Goal: Transaction & Acquisition: Purchase product/service

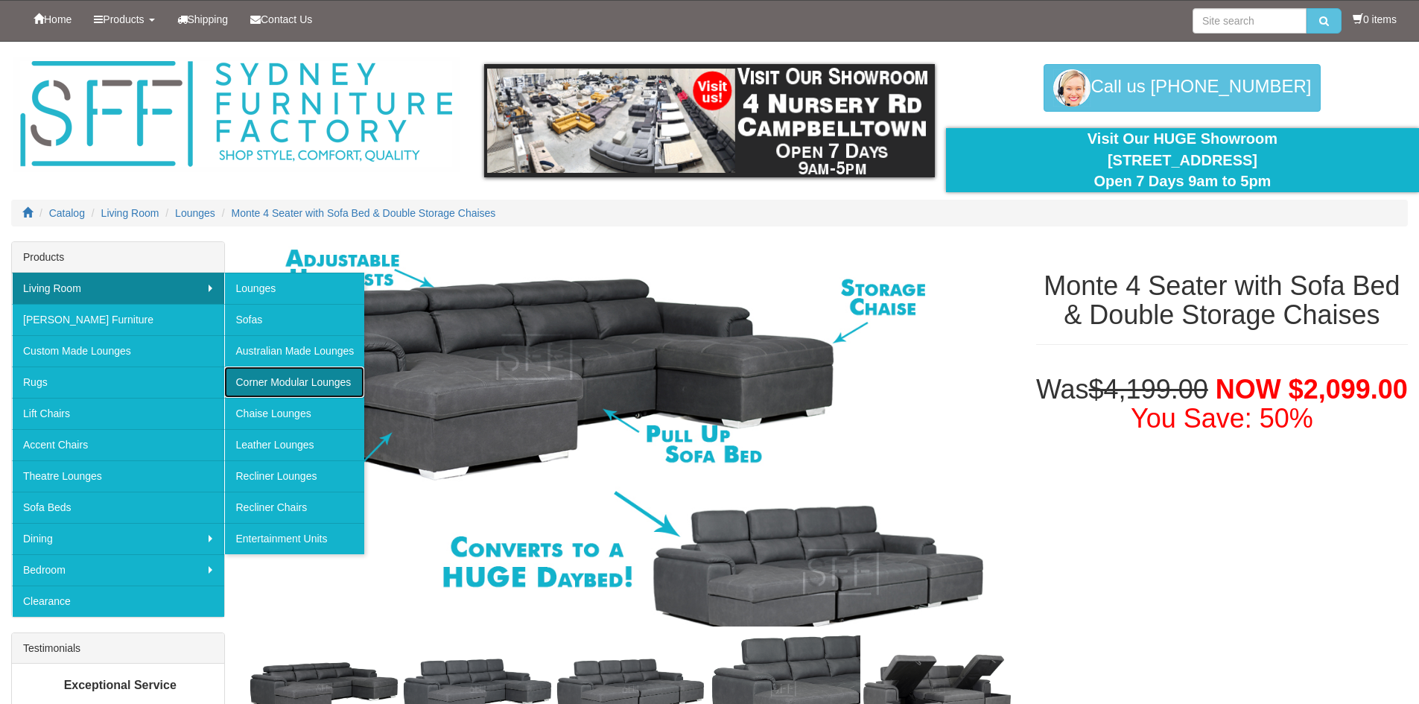
click at [342, 381] on link "Corner Modular Lounges" at bounding box center [294, 382] width 140 height 31
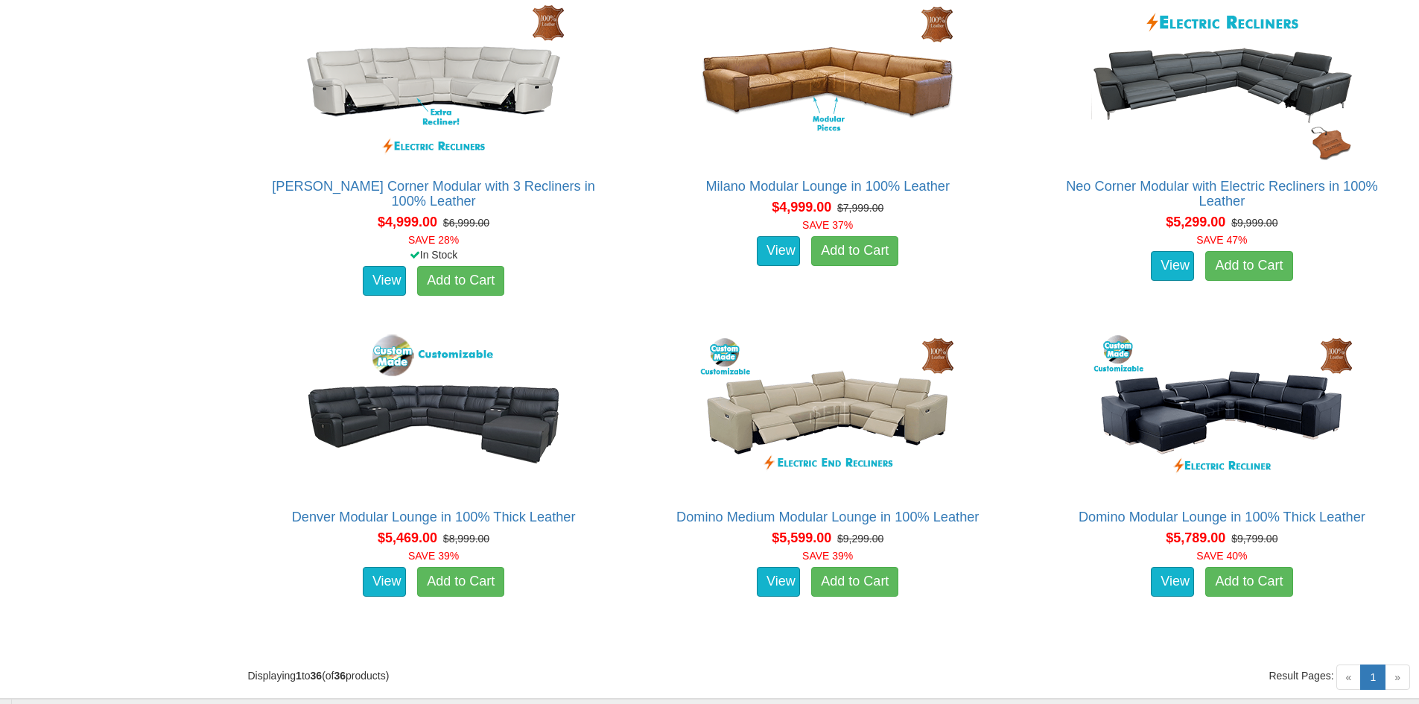
scroll to position [4346, 0]
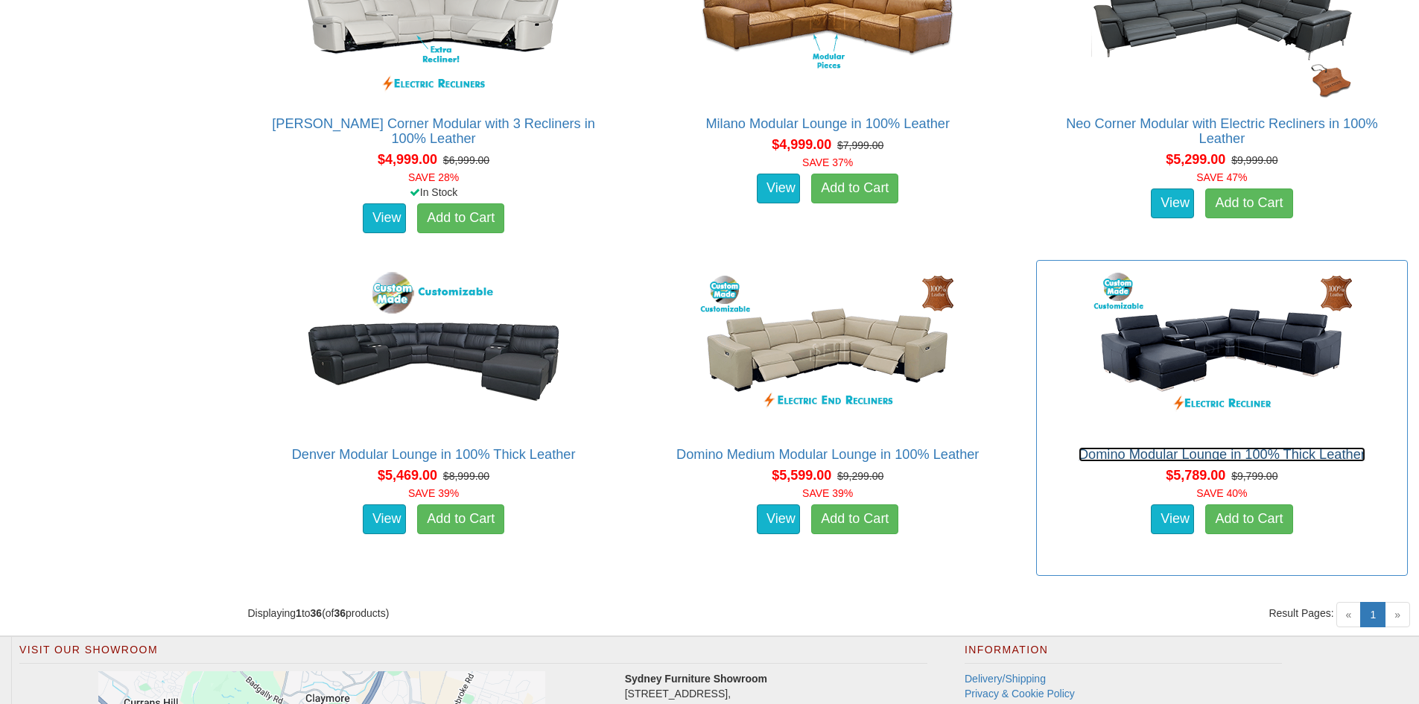
click at [1220, 451] on link "Domino Modular Lounge in 100% Thick Leather" at bounding box center [1222, 454] width 287 height 15
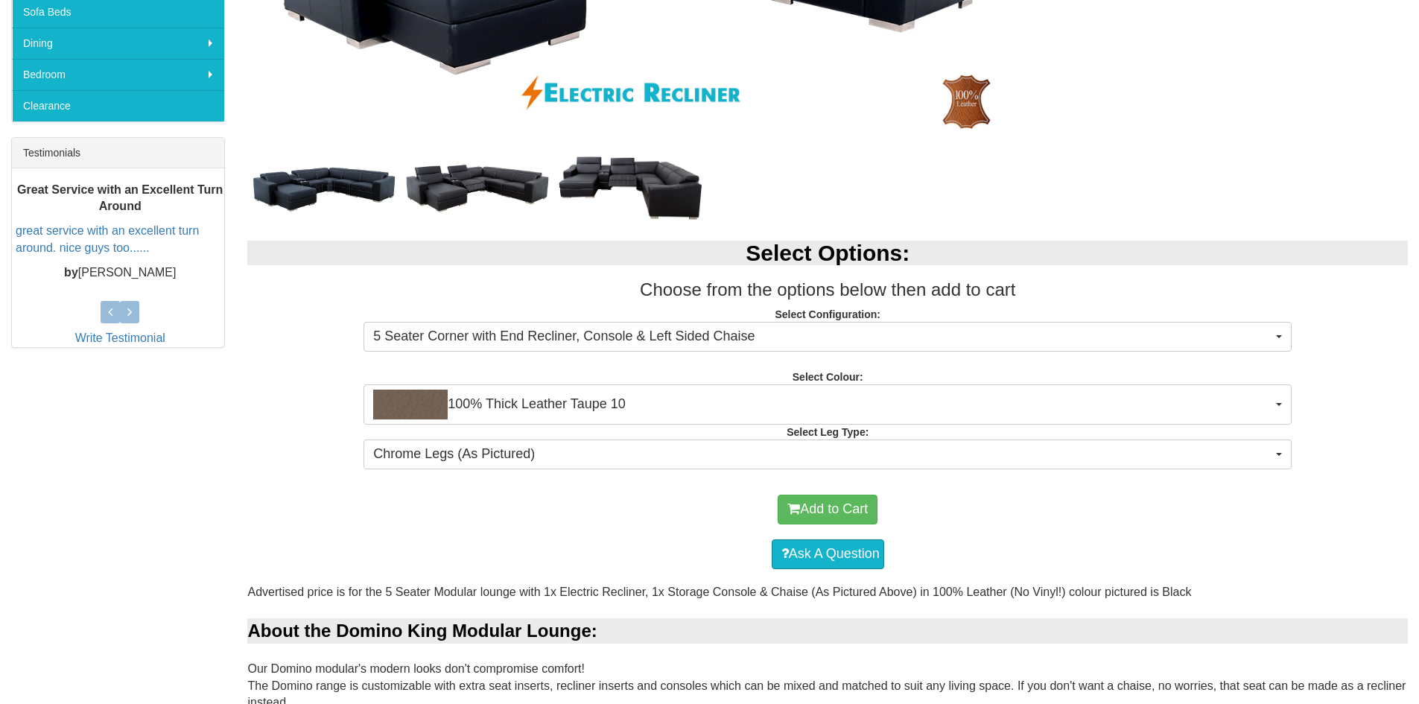
scroll to position [497, 0]
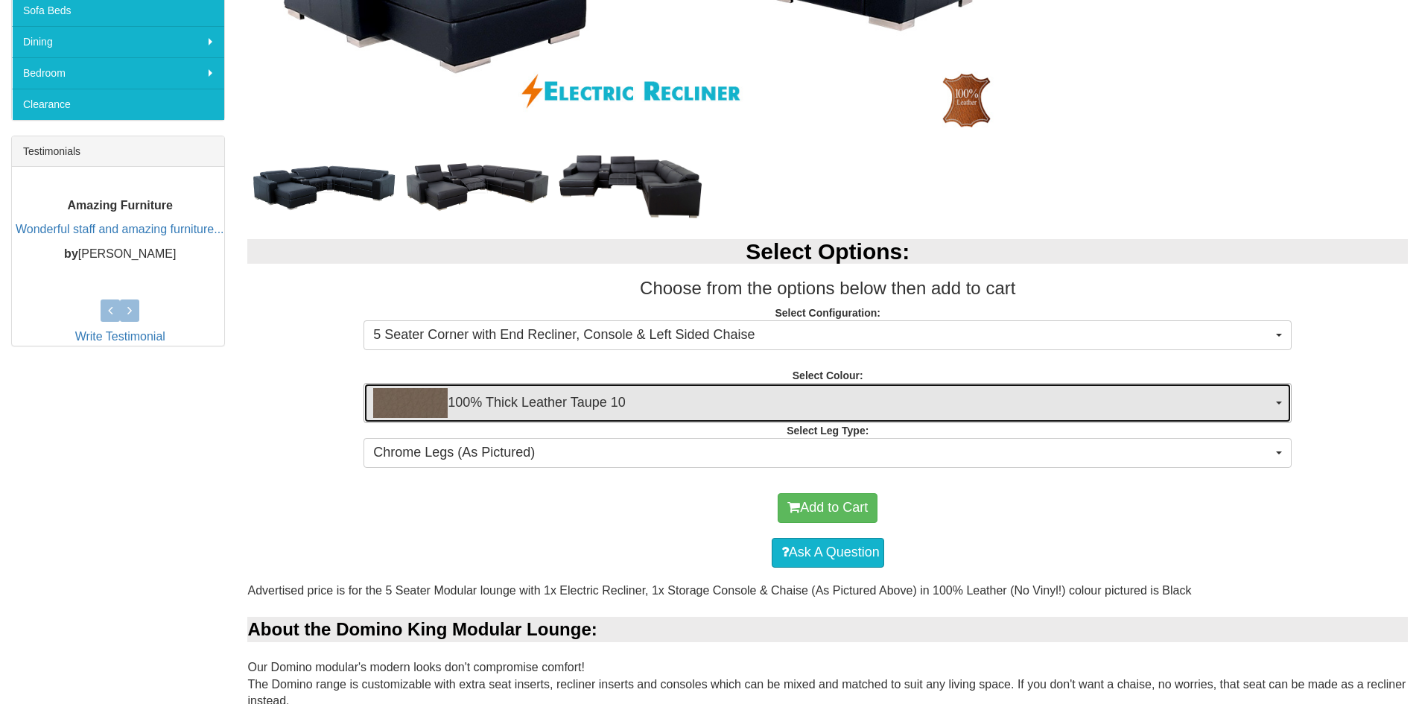
click at [1275, 401] on button "100% Thick Leather Taupe 10" at bounding box center [828, 403] width 928 height 40
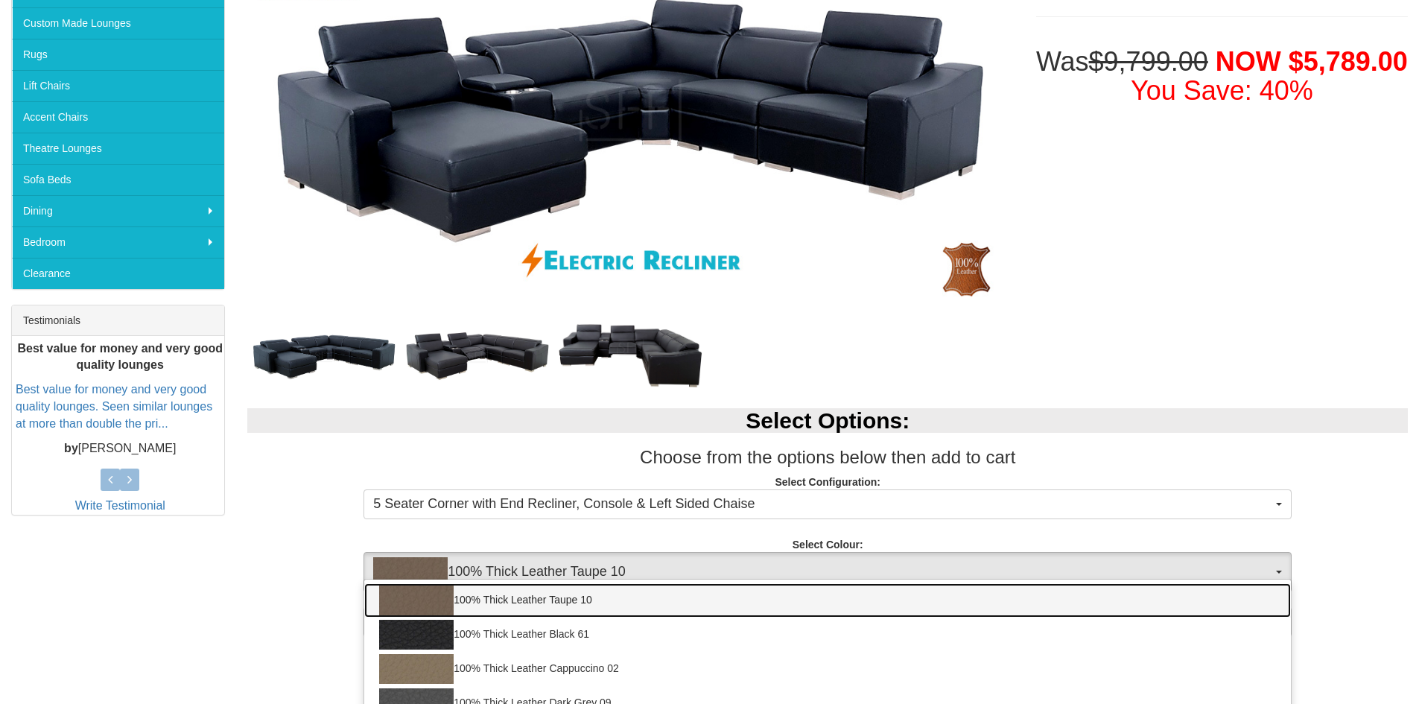
scroll to position [124, 0]
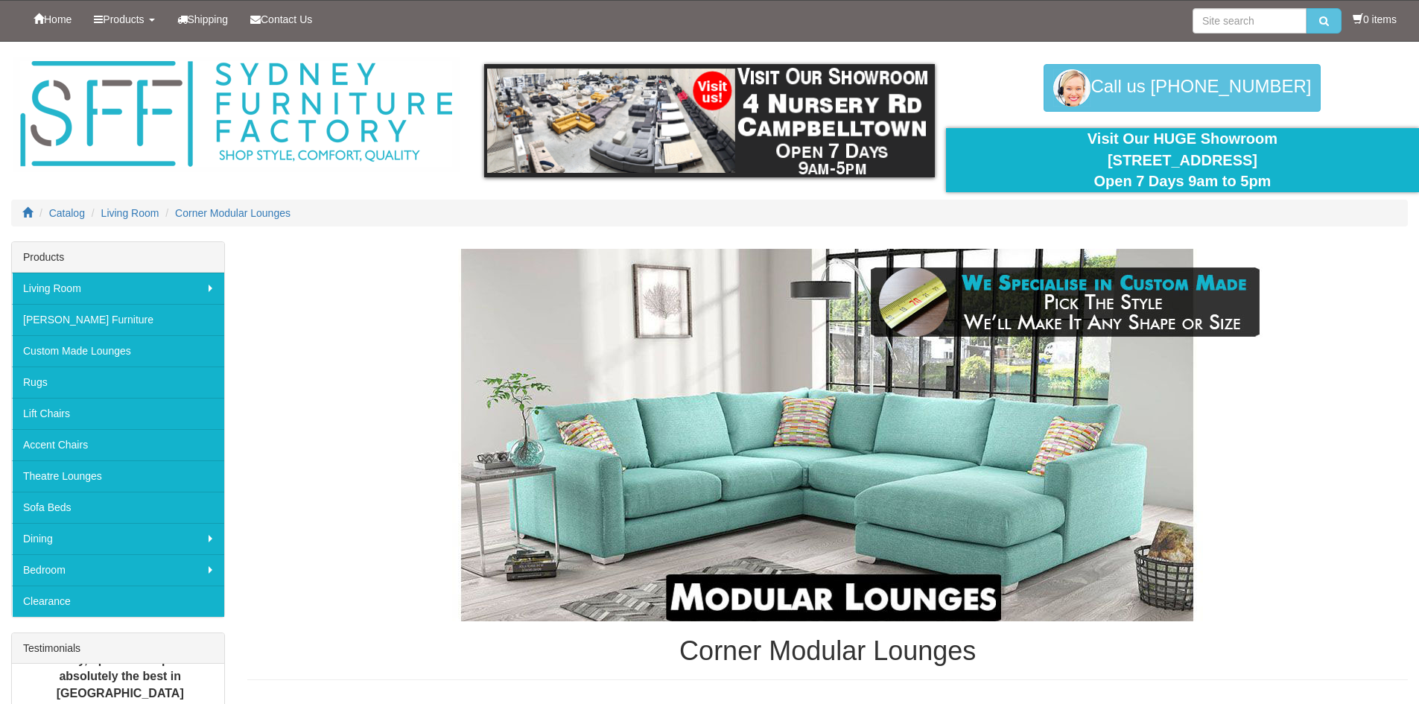
scroll to position [4346, 0]
